Goal: Transaction & Acquisition: Purchase product/service

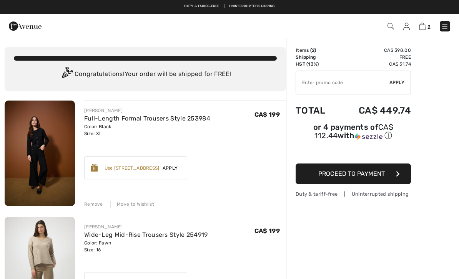
click at [156, 116] on link "Full-Length Formal Trousers Style 253984" at bounding box center [147, 118] width 126 height 7
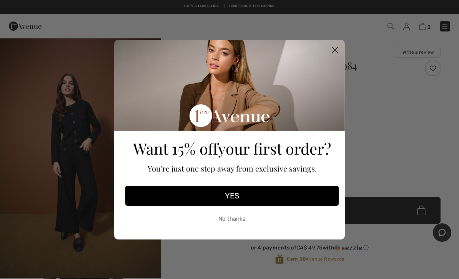
click at [334, 48] on circle "Close dialog" at bounding box center [335, 49] width 13 height 13
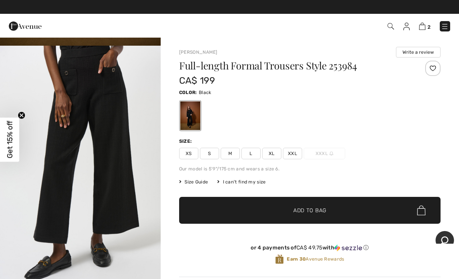
scroll to position [231, 0]
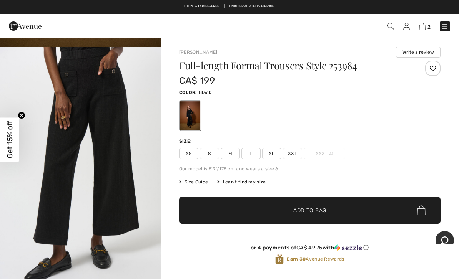
click at [26, 25] on img at bounding box center [25, 25] width 33 height 15
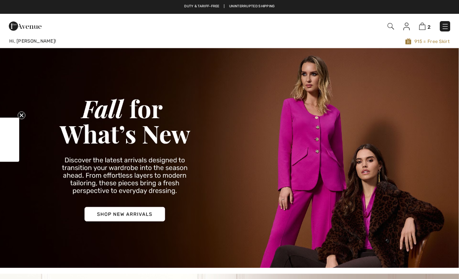
checkbox input "true"
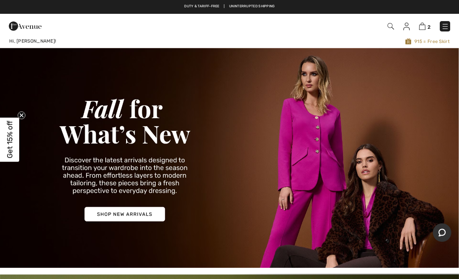
click at [444, 30] on img at bounding box center [445, 27] width 8 height 8
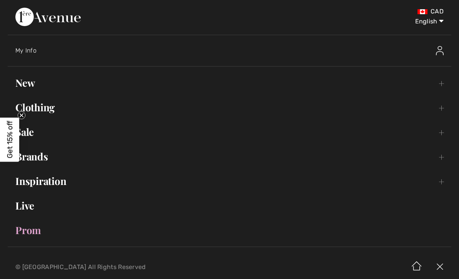
click at [444, 110] on link "Clothing Toggle submenu" at bounding box center [230, 107] width 444 height 17
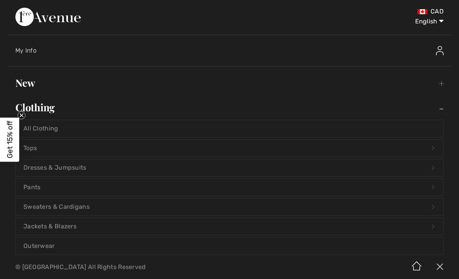
click at [65, 226] on link "Jackets & Blazers Open submenu" at bounding box center [229, 226] width 427 height 17
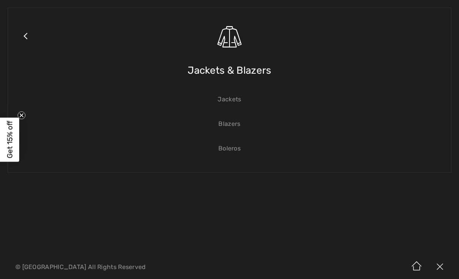
click at [234, 126] on link "Blazers" at bounding box center [229, 124] width 427 height 17
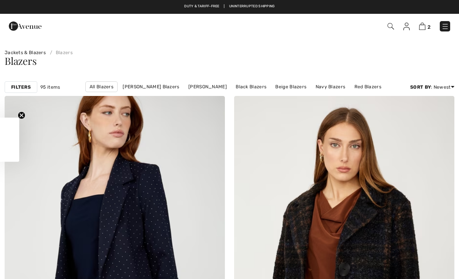
checkbox input "true"
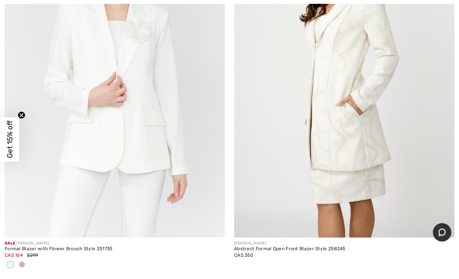
scroll to position [6526, 0]
click at [24, 262] on span at bounding box center [22, 265] width 6 height 6
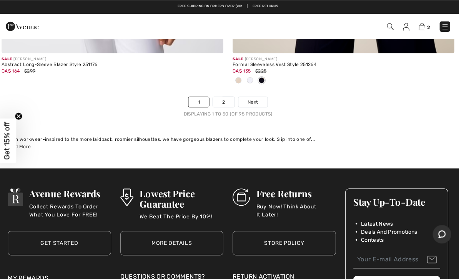
scroll to position [9454, 0]
click at [225, 96] on link "2" at bounding box center [224, 101] width 21 height 10
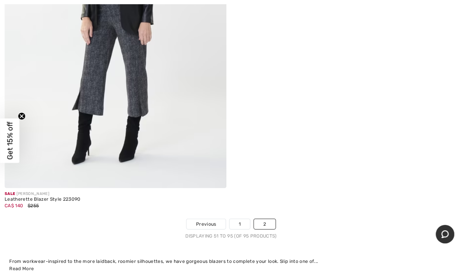
scroll to position [8540, 0]
click at [264, 218] on link "2" at bounding box center [262, 223] width 21 height 10
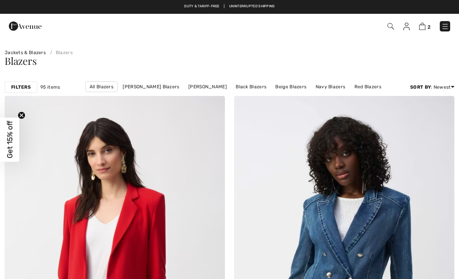
checkbox input "true"
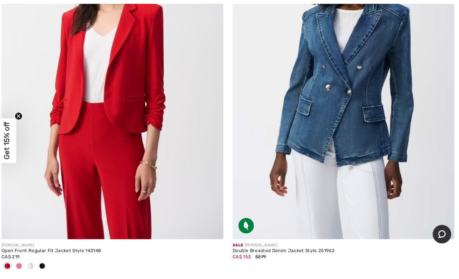
scroll to position [189, 0]
